Goal: Task Accomplishment & Management: Manage account settings

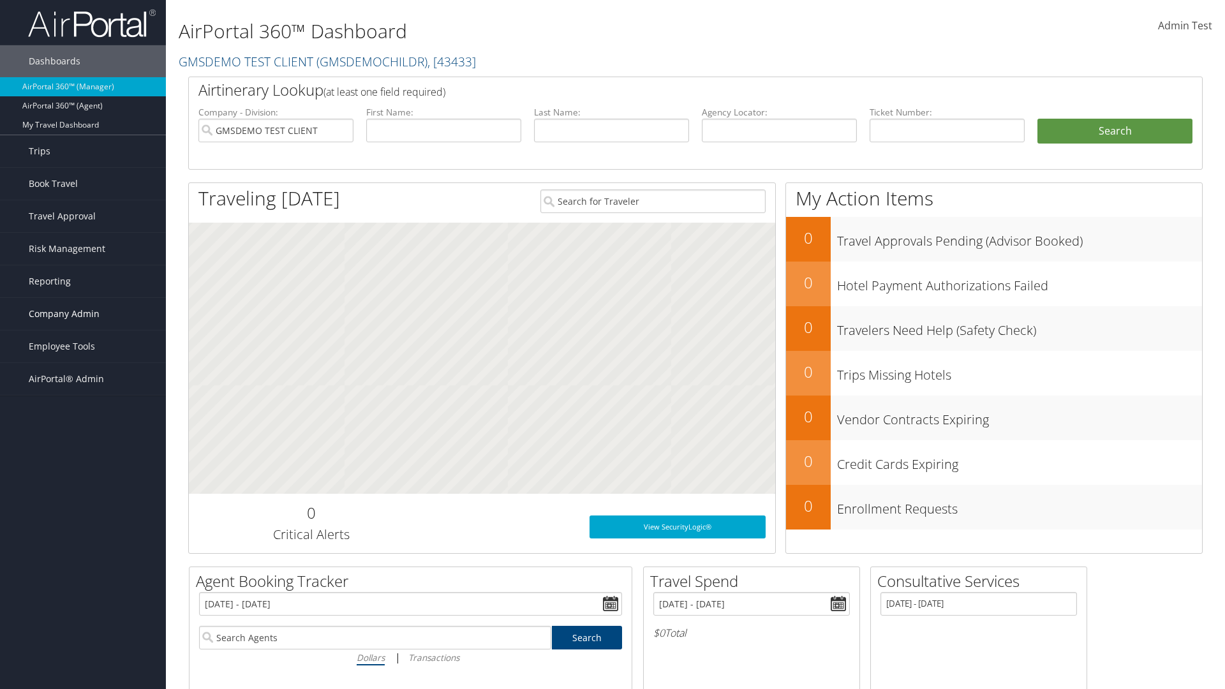
click at [83, 314] on span "Company Admin" at bounding box center [64, 314] width 71 height 32
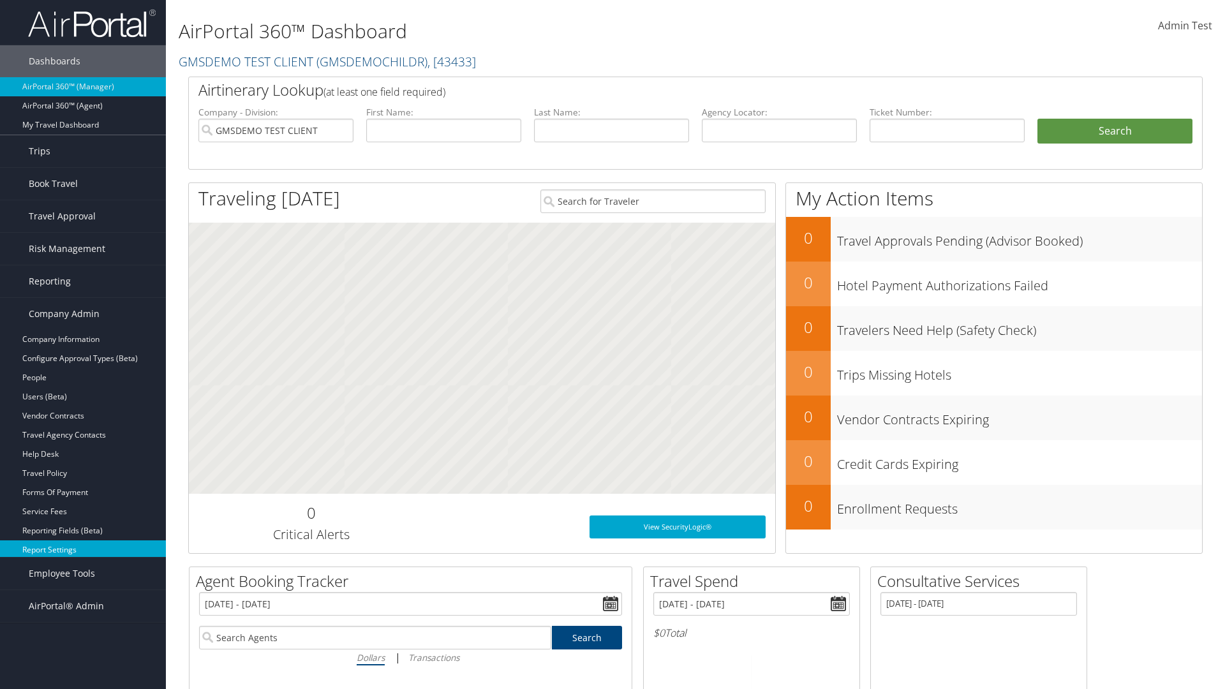
click at [83, 550] on link "Report Settings" at bounding box center [83, 549] width 166 height 19
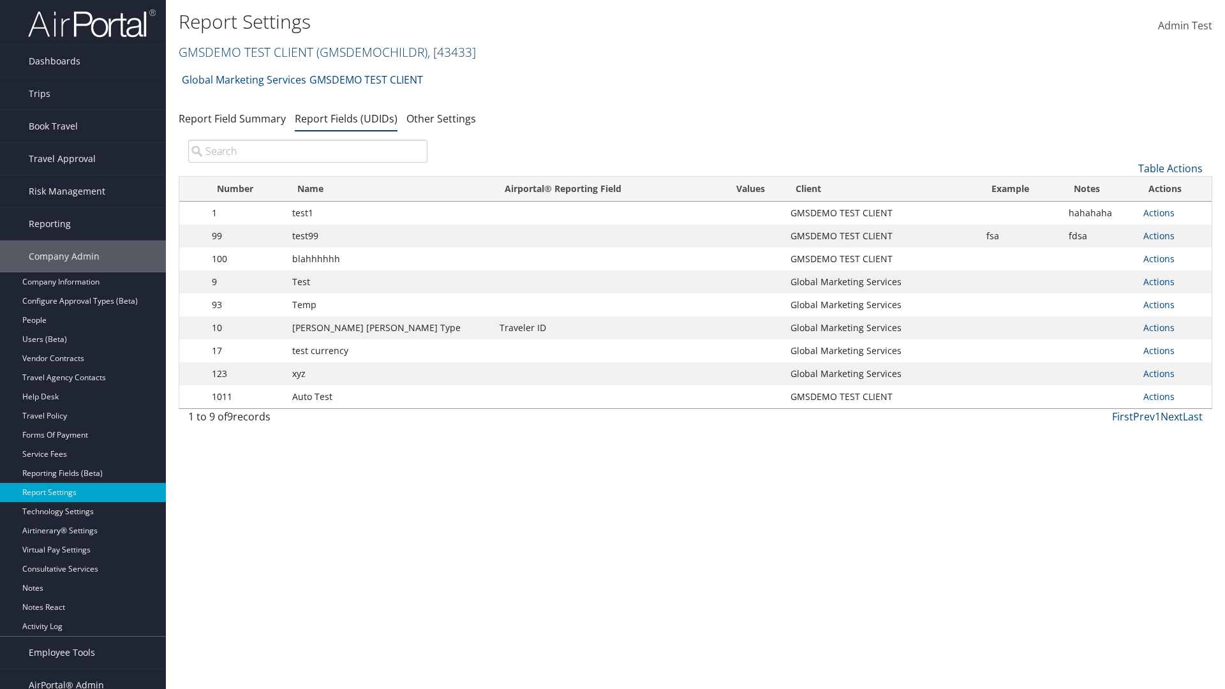
click at [245, 52] on link "GMSDEMO TEST CLIENT ( GMSDEMOCHILDR ) , [ 43433 ]" at bounding box center [327, 51] width 297 height 17
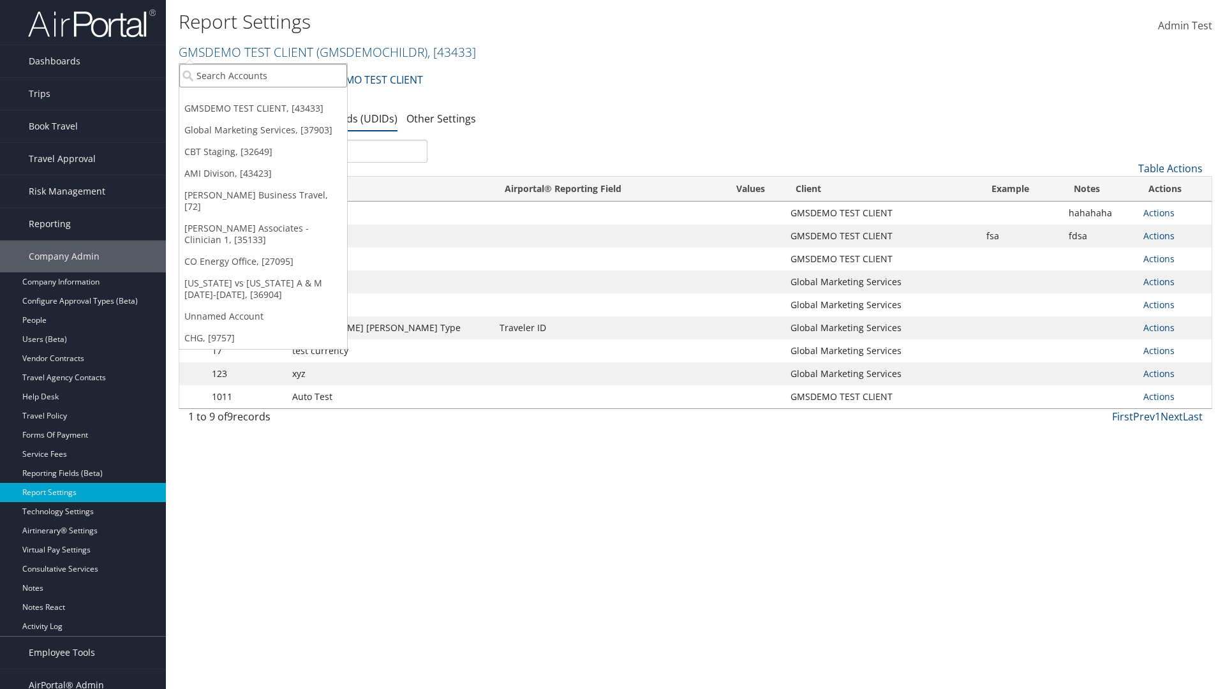
click at [263, 75] on input "search" at bounding box center [263, 76] width 168 height 24
type input "Global Marketing Services"
click at [275, 99] on div "Global Marketing Services (301946), [37903]" at bounding box center [274, 98] width 205 height 11
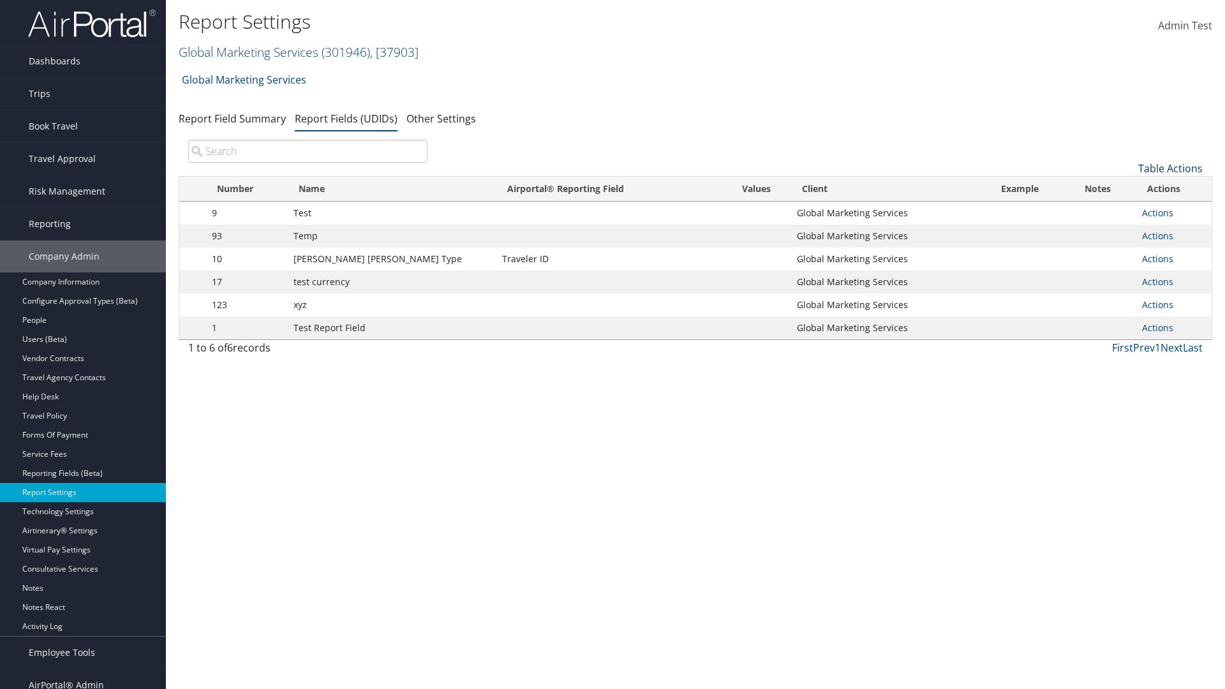
click at [1170, 168] on link "Table Actions" at bounding box center [1170, 168] width 64 height 14
click at [1127, 188] on link "New Record" at bounding box center [1127, 188] width 168 height 22
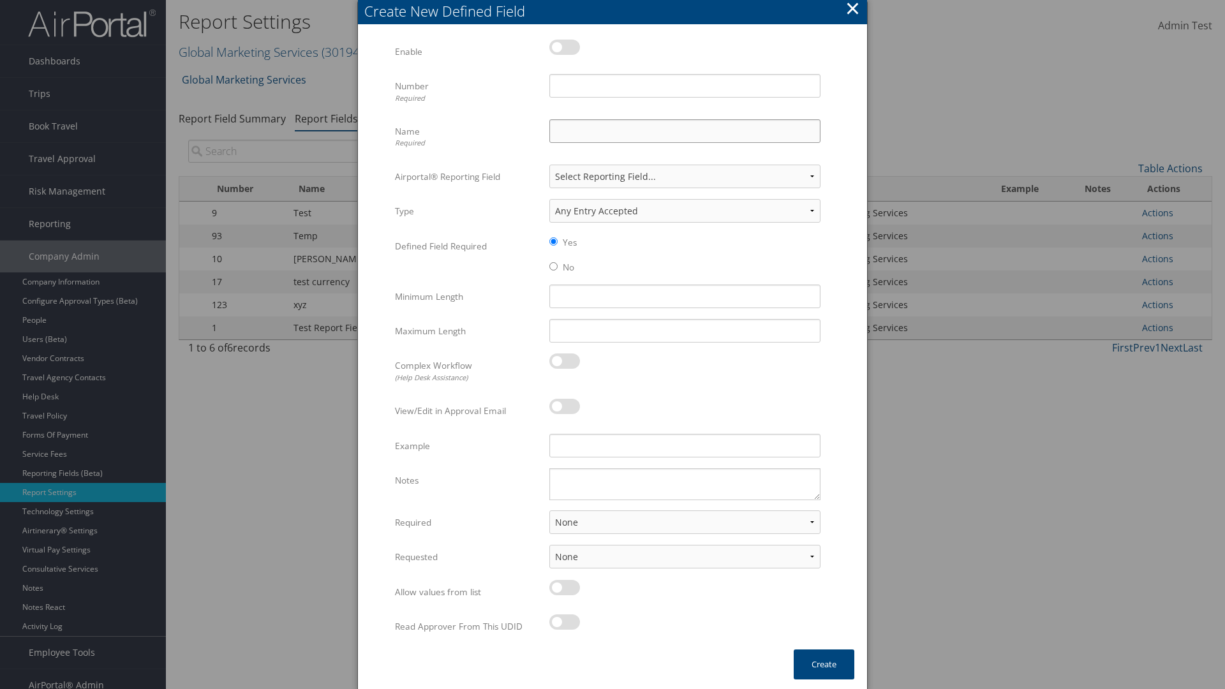
click at [684, 131] on input "Name Required" at bounding box center [684, 131] width 271 height 24
type input "Test Report Dummy"
click at [684, 85] on input "Number Required" at bounding box center [684, 86] width 271 height 24
type input "1"
click at [823, 664] on button "Create" at bounding box center [823, 664] width 61 height 30
